Goal: Find specific page/section: Find specific page/section

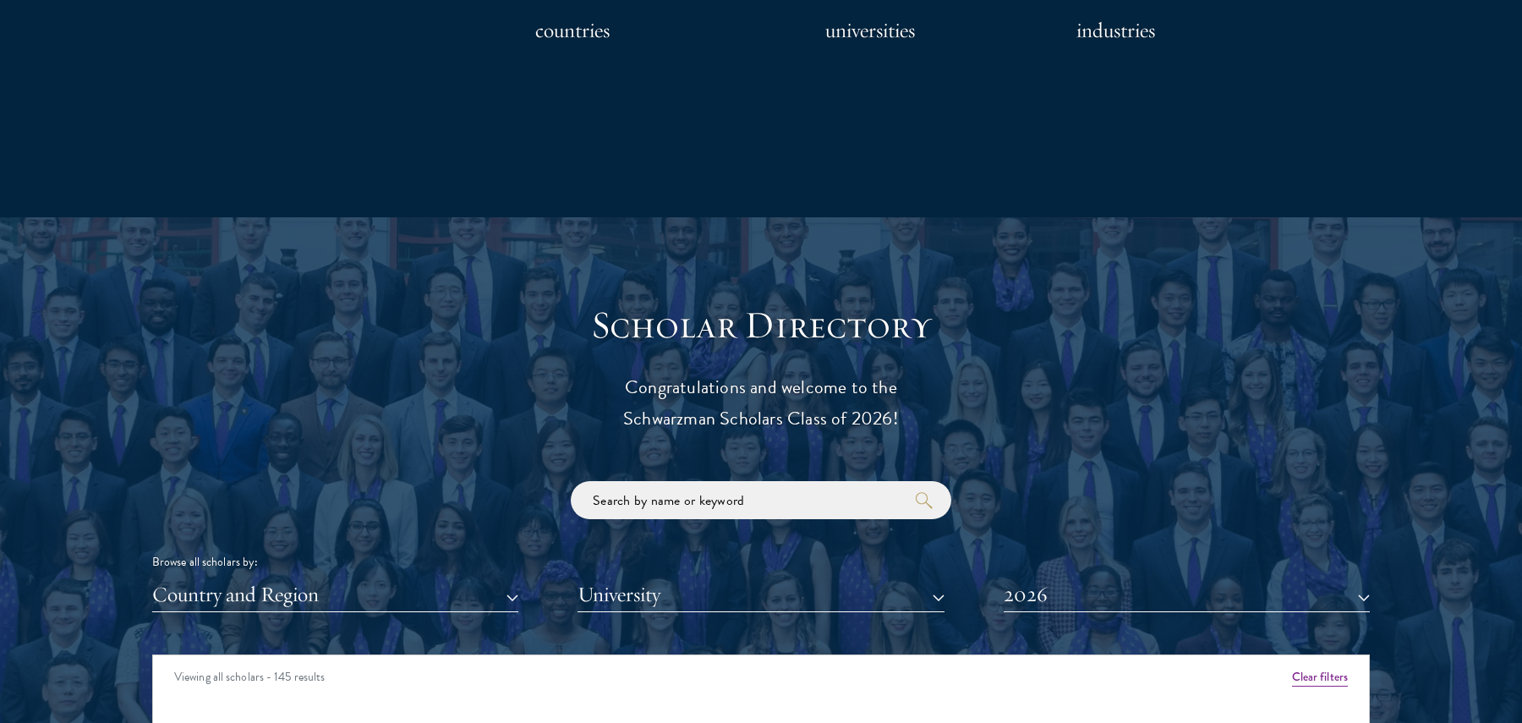
scroll to position [1873, 0]
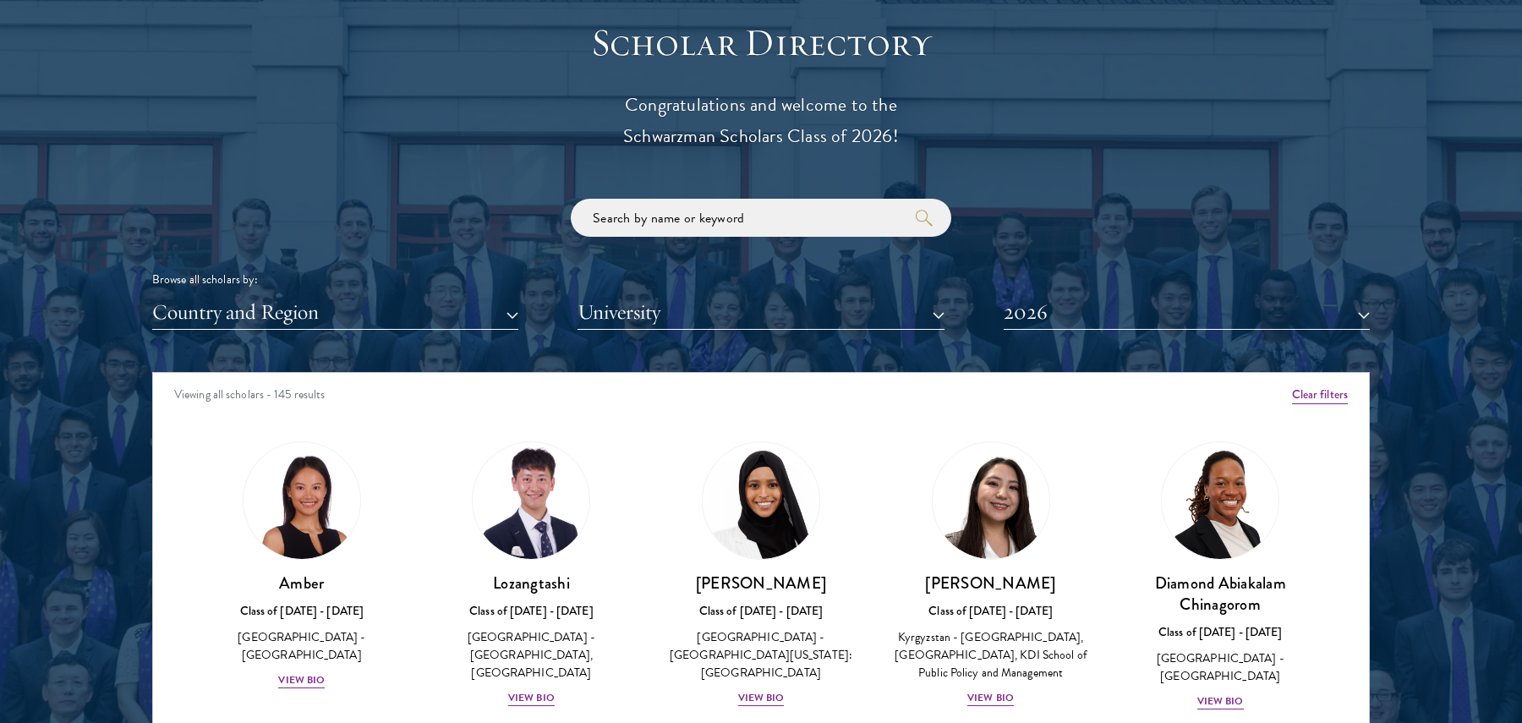
click at [1291, 395] on div "Viewing all scholars - 145 results" at bounding box center [761, 396] width 1216 height 47
click at [1314, 384] on div "Viewing all scholars - 145 results" at bounding box center [761, 396] width 1216 height 47
click at [1333, 402] on button "Clear filters" at bounding box center [1320, 395] width 56 height 19
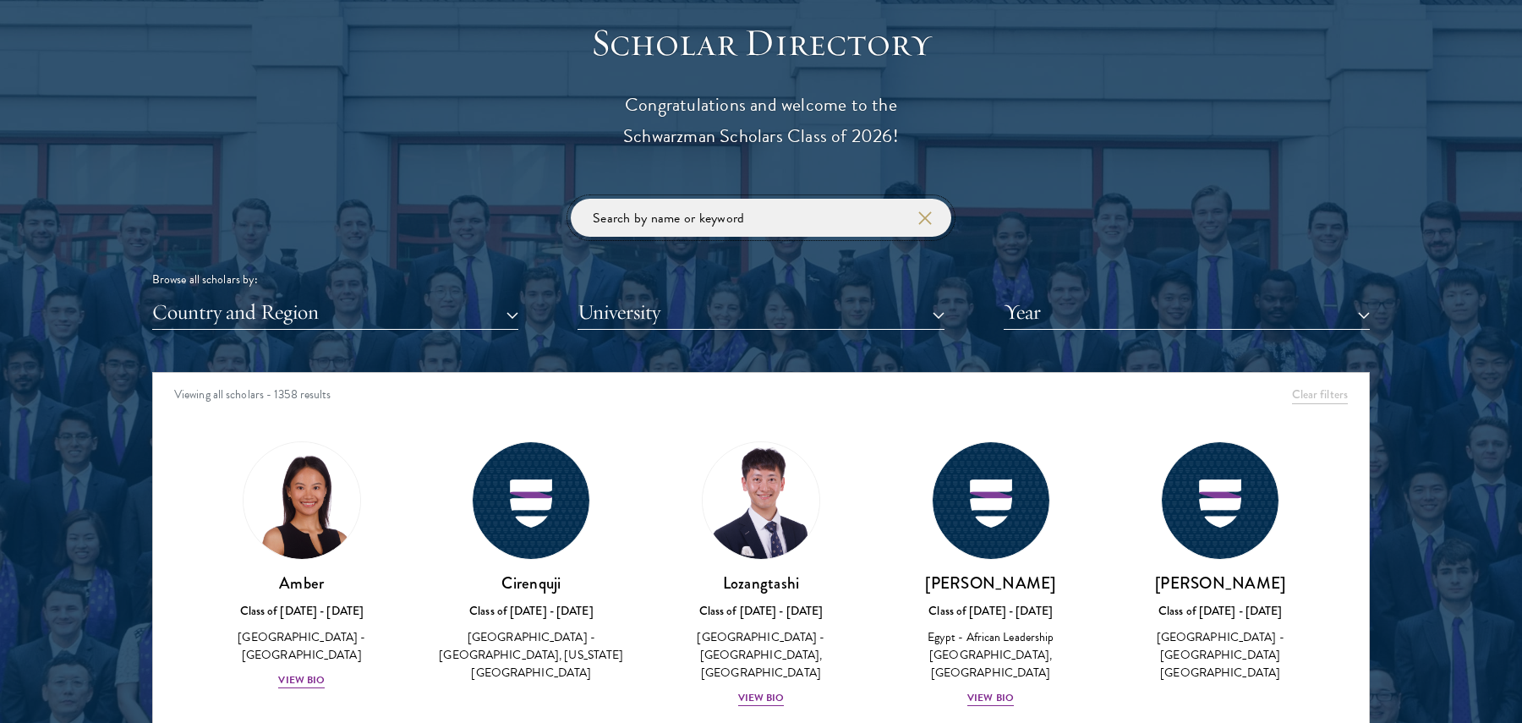
click at [803, 205] on input "search" at bounding box center [761, 218] width 381 height 38
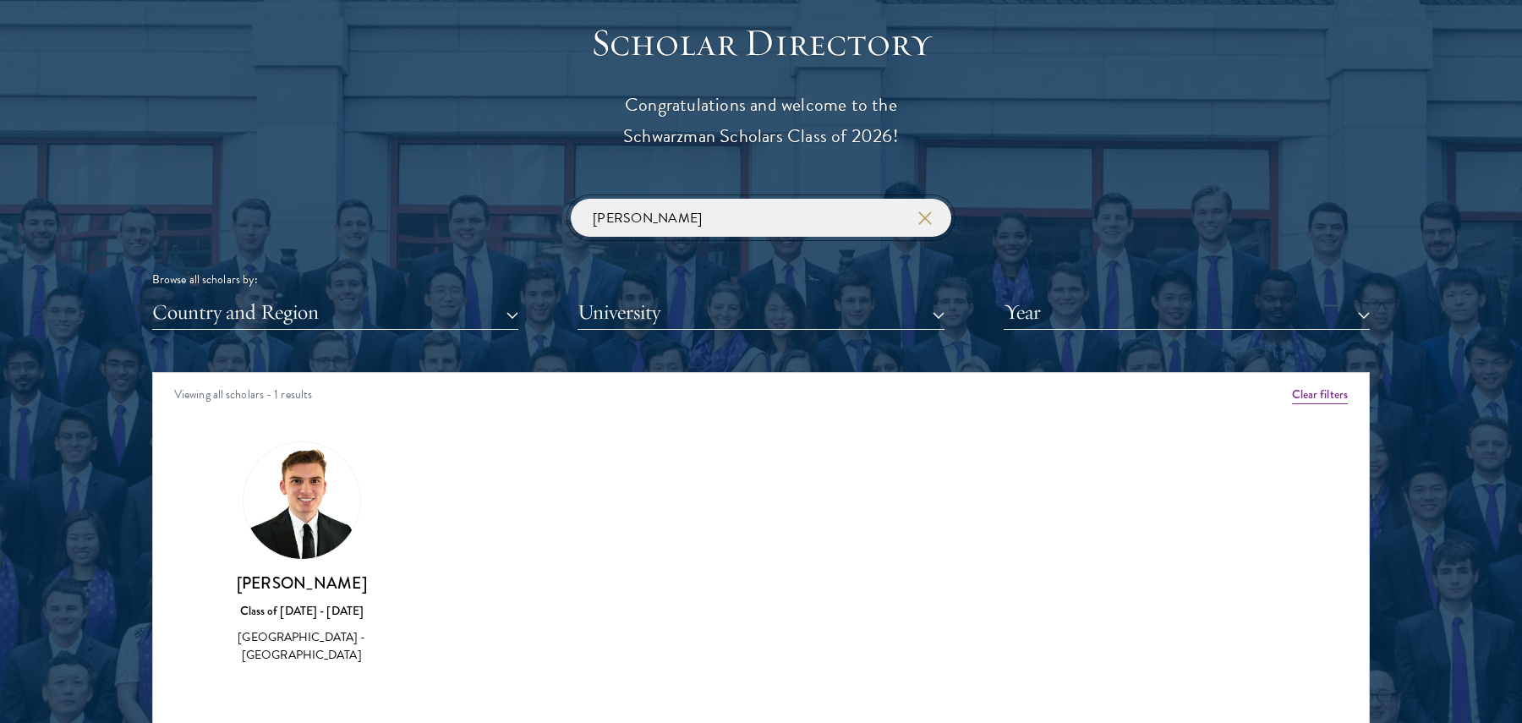
scroll to position [1938, 0]
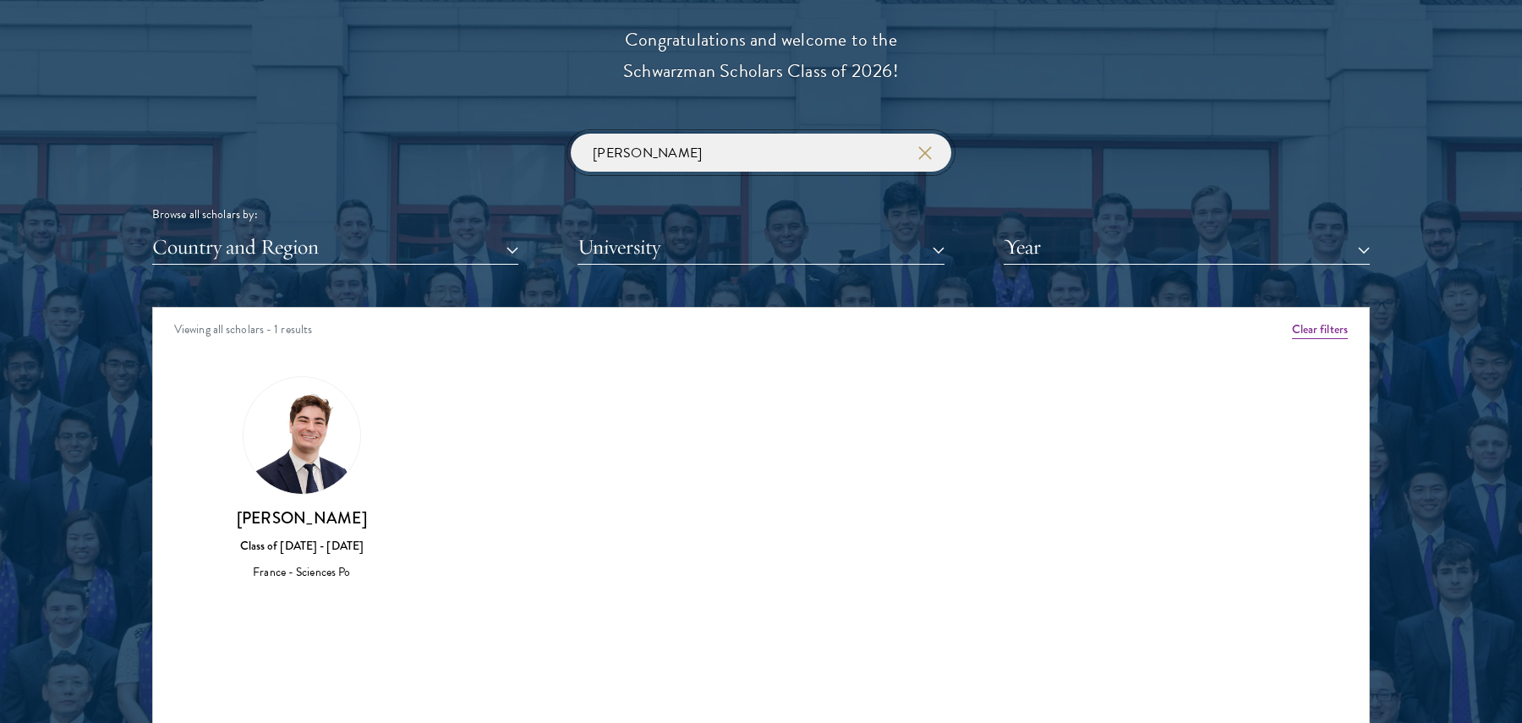
type input "[PERSON_NAME]"
click at [1326, 330] on button "Clear filters" at bounding box center [1320, 330] width 56 height 19
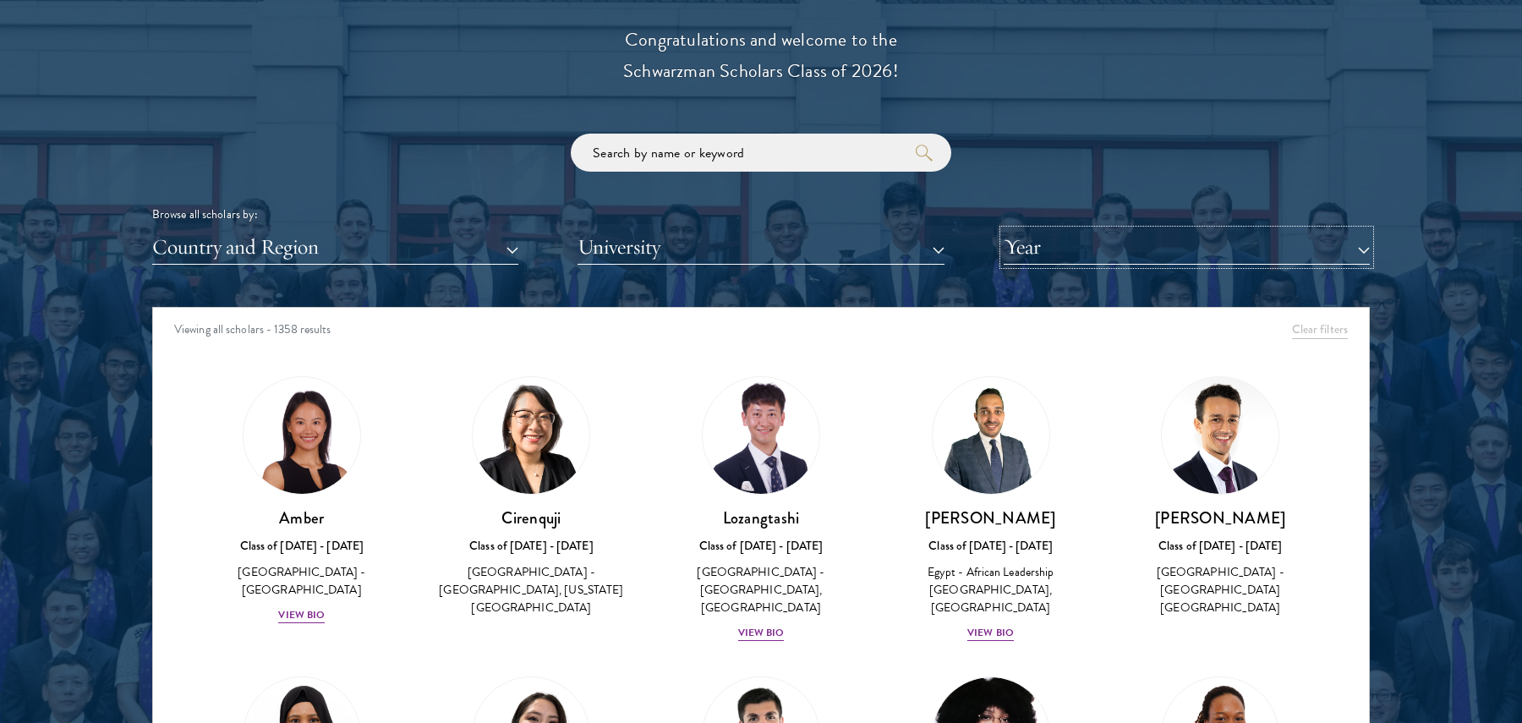
click at [1114, 242] on button "Year" at bounding box center [1187, 247] width 366 height 35
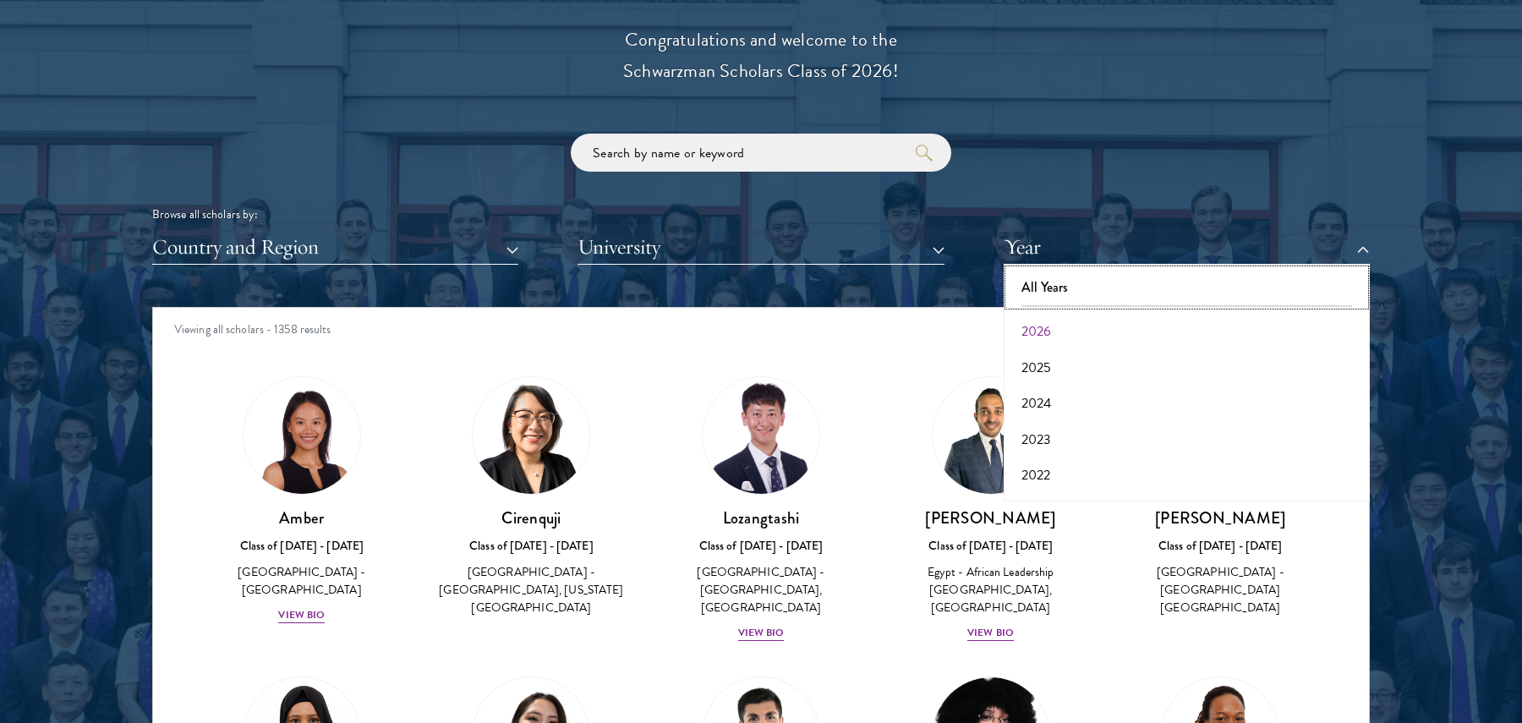
click at [1084, 283] on button "All Years" at bounding box center [1187, 288] width 356 height 36
